Goal: Transaction & Acquisition: Purchase product/service

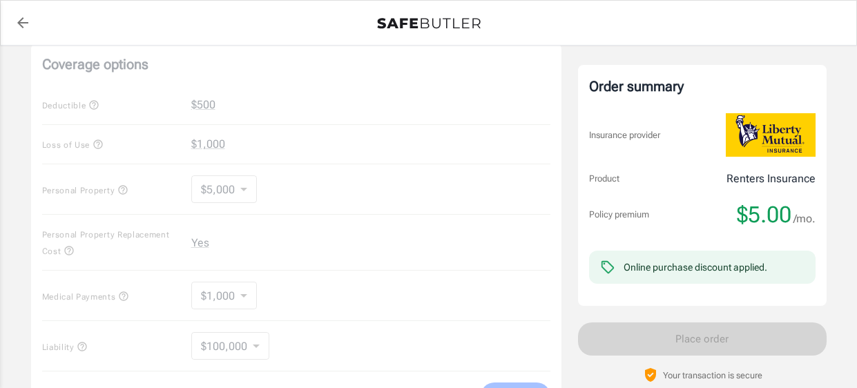
scroll to position [525, 0]
click at [246, 193] on div "Coverage options Deductible $500 Loss of Use $1,000 Personal Property $5,000 50…" at bounding box center [296, 236] width 531 height 380
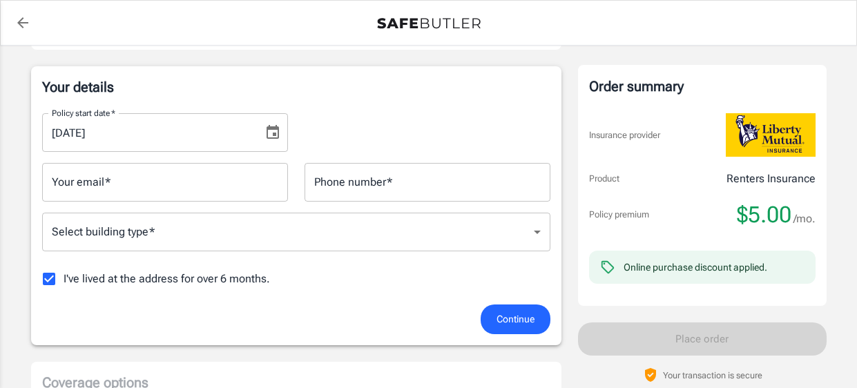
scroll to position [207, 0]
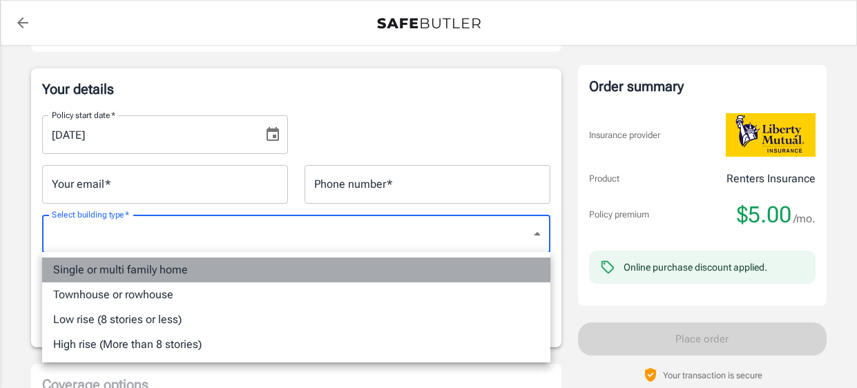
click at [117, 269] on li "Single or multi family home" at bounding box center [296, 270] width 509 height 25
type input "singlefamily"
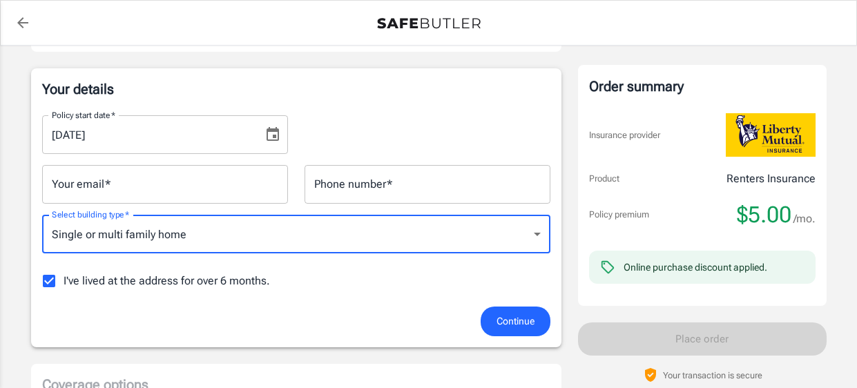
click at [321, 296] on div "Policy start date   * [DATE] Policy start date   * Your email   * Your email   …" at bounding box center [296, 205] width 509 height 202
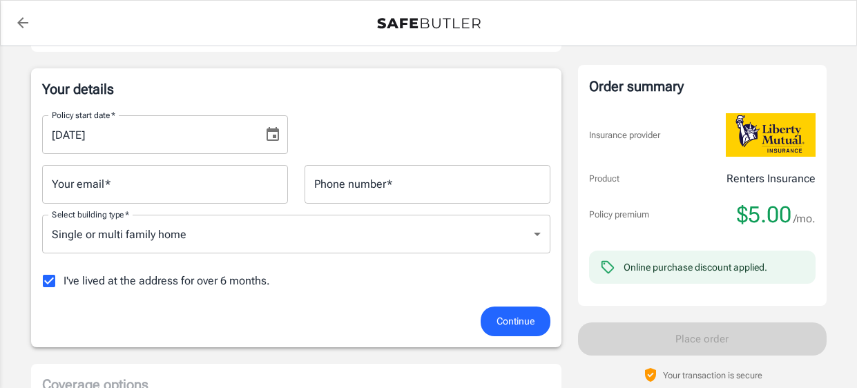
click at [45, 280] on input "I've lived at the address for over 6 months." at bounding box center [49, 281] width 29 height 29
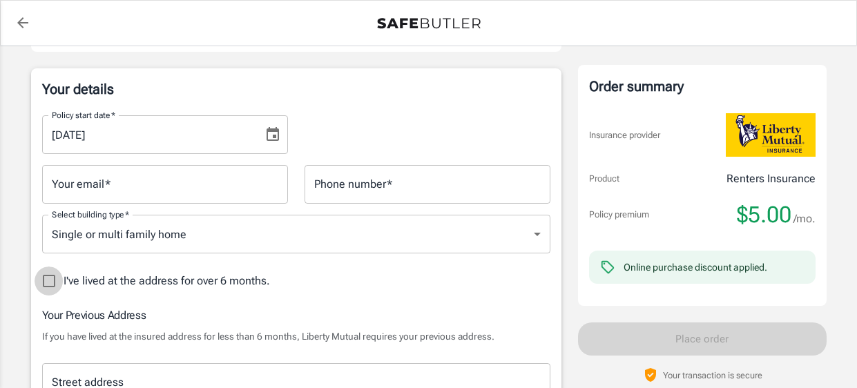
click at [48, 283] on input "I've lived at the address for over 6 months." at bounding box center [49, 281] width 29 height 29
checkbox input "true"
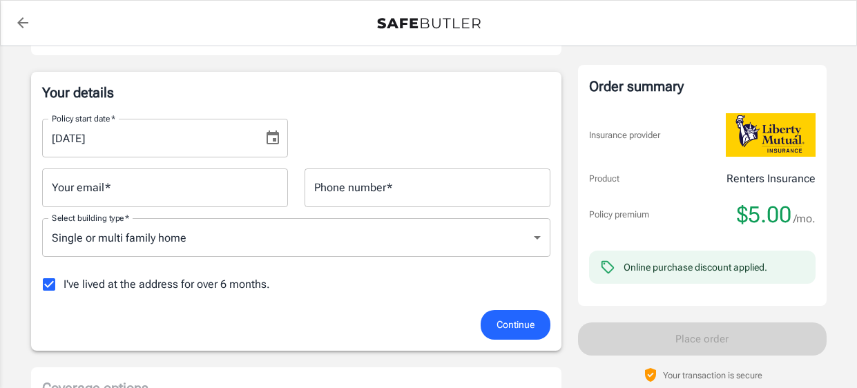
scroll to position [199, 0]
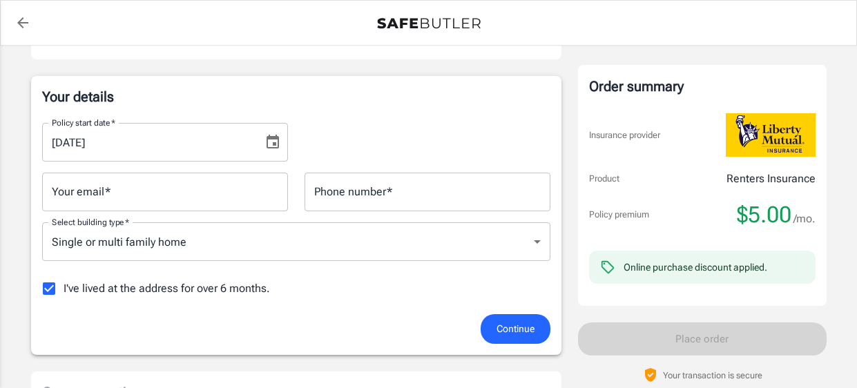
click at [813, 202] on div "$5.00 /mo." at bounding box center [776, 215] width 79 height 28
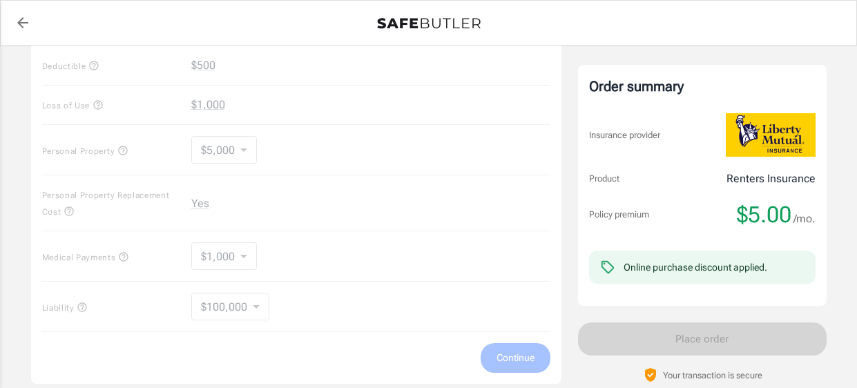
scroll to position [560, 0]
click at [245, 152] on div "Coverage options Deductible $500 Loss of Use $1,000 Personal Property $5,000 50…" at bounding box center [296, 200] width 531 height 380
click at [517, 366] on div "Coverage options Deductible $500 Loss of Use $1,000 Personal Property $5,000 50…" at bounding box center [296, 200] width 531 height 380
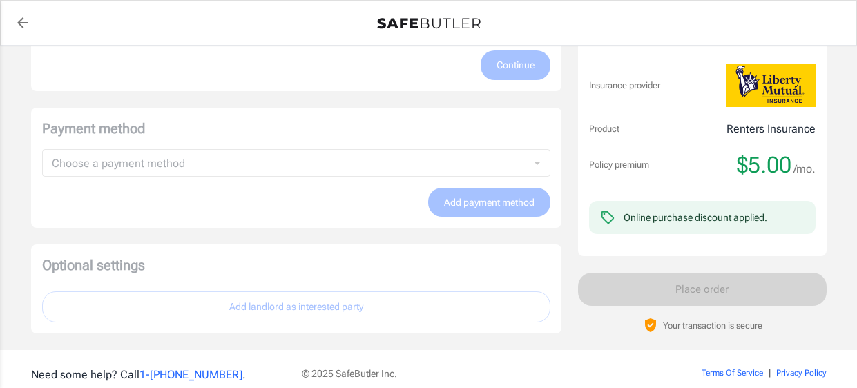
scroll to position [125, 0]
